Goal: Communication & Community: Answer question/provide support

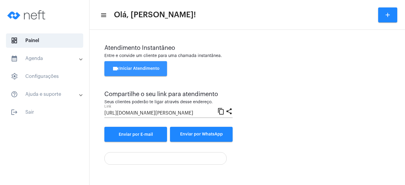
click at [140, 67] on span "videocam Iniciar Atendimento" at bounding box center [135, 68] width 47 height 4
